Goal: Task Accomplishment & Management: Manage account settings

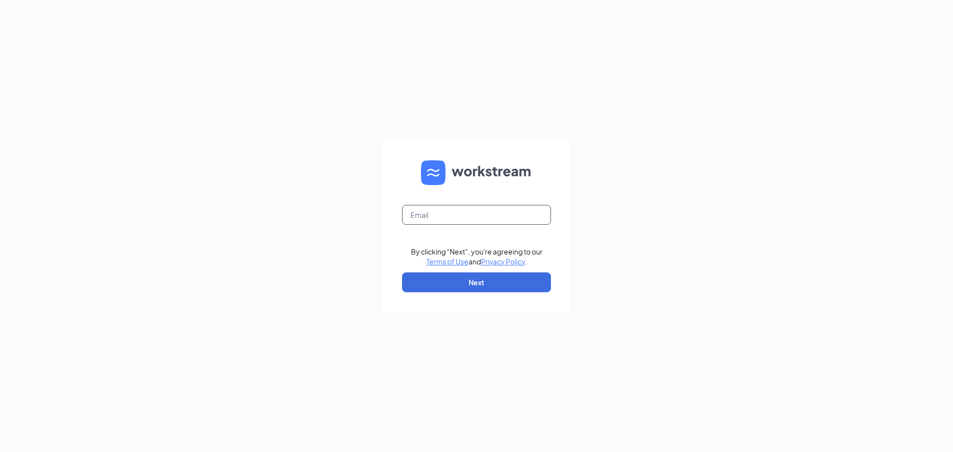
click at [434, 218] on input "text" at bounding box center [476, 215] width 149 height 20
type input "[PERSON_NAME][EMAIL_ADDRESS][DOMAIN_NAME]"
click at [472, 277] on button "Next" at bounding box center [476, 282] width 149 height 20
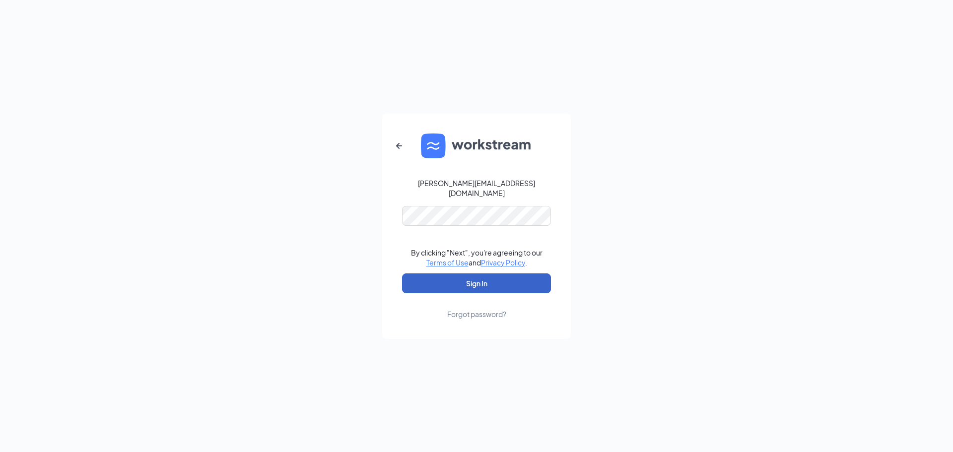
click at [472, 279] on button "Sign In" at bounding box center [476, 283] width 149 height 20
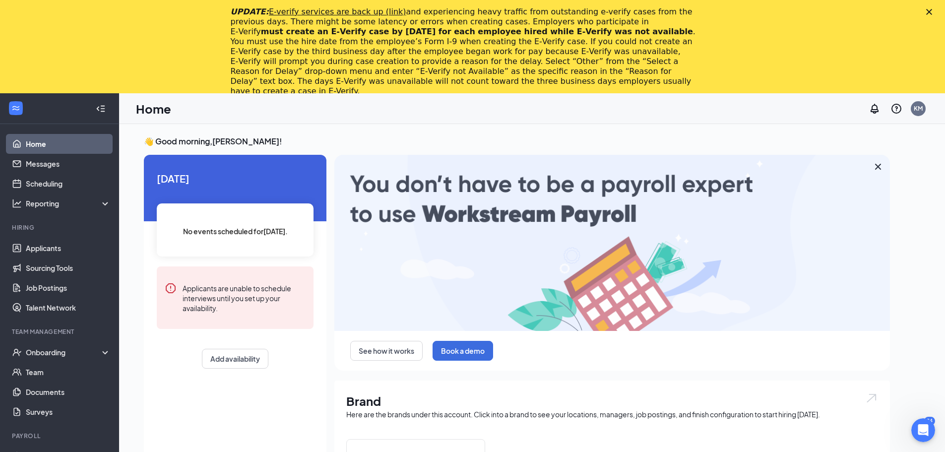
click at [933, 12] on icon "Close" at bounding box center [930, 12] width 6 height 6
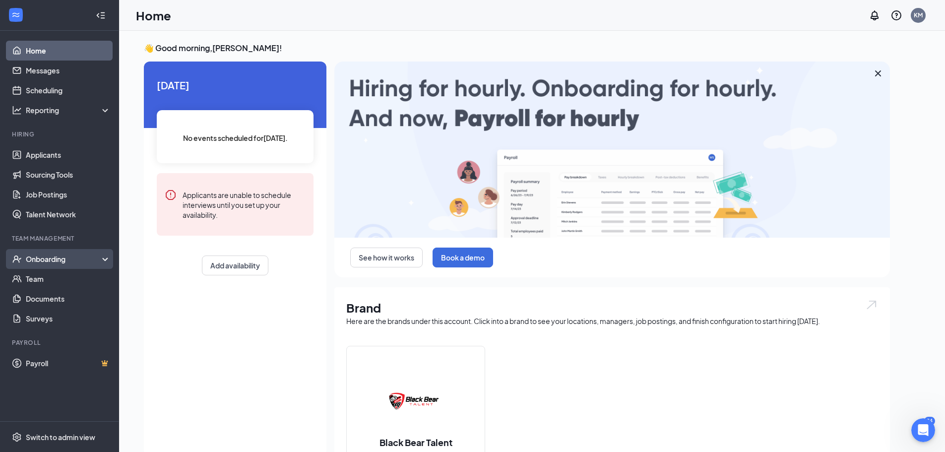
click at [101, 255] on div "Onboarding" at bounding box center [64, 259] width 76 height 10
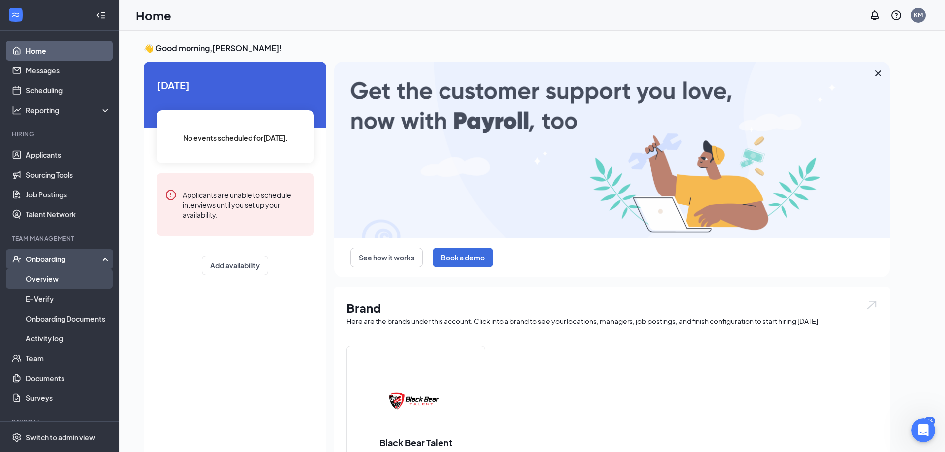
click at [51, 285] on link "Overview" at bounding box center [68, 279] width 85 height 20
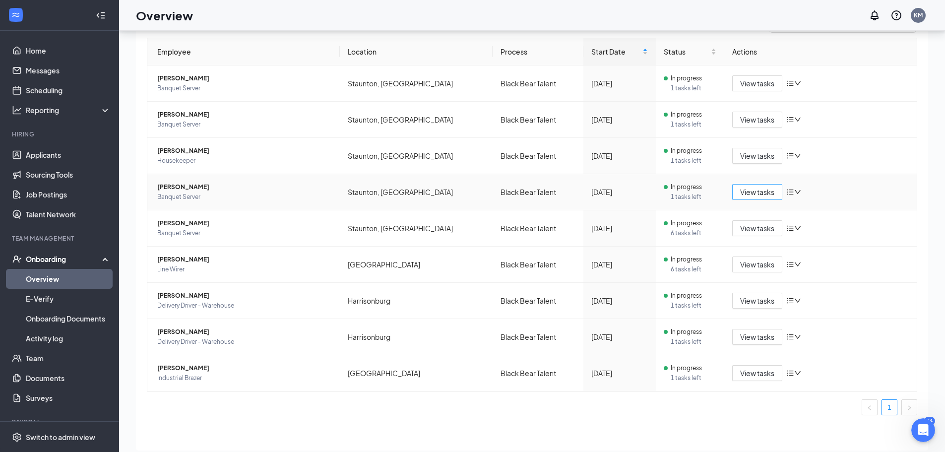
scroll to position [27, 0]
click at [756, 192] on span "View tasks" at bounding box center [757, 191] width 34 height 11
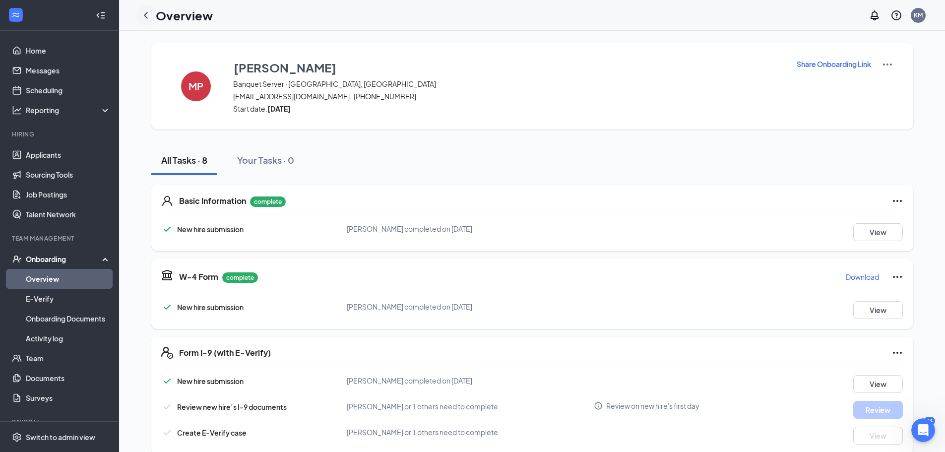
click at [146, 16] on icon "ChevronLeft" at bounding box center [146, 15] width 12 height 12
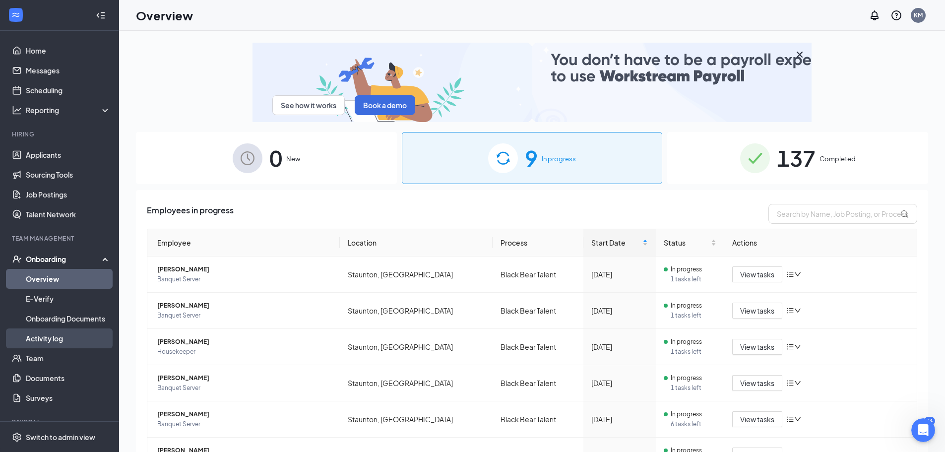
click at [53, 342] on link "Activity log" at bounding box center [68, 339] width 85 height 20
